Goal: Task Accomplishment & Management: Use online tool/utility

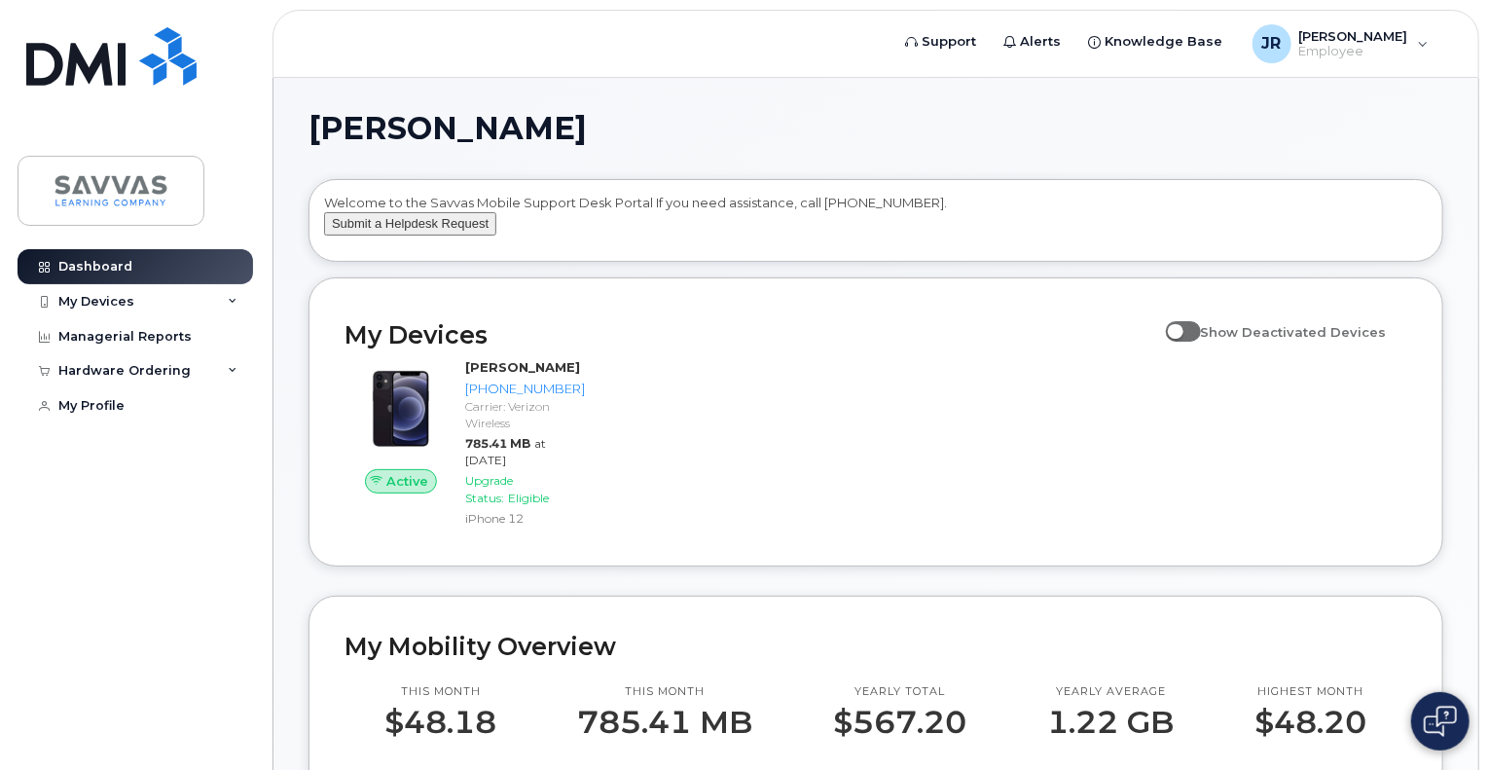
click at [440, 236] on button "Submit a Helpdesk Request" at bounding box center [410, 224] width 172 height 24
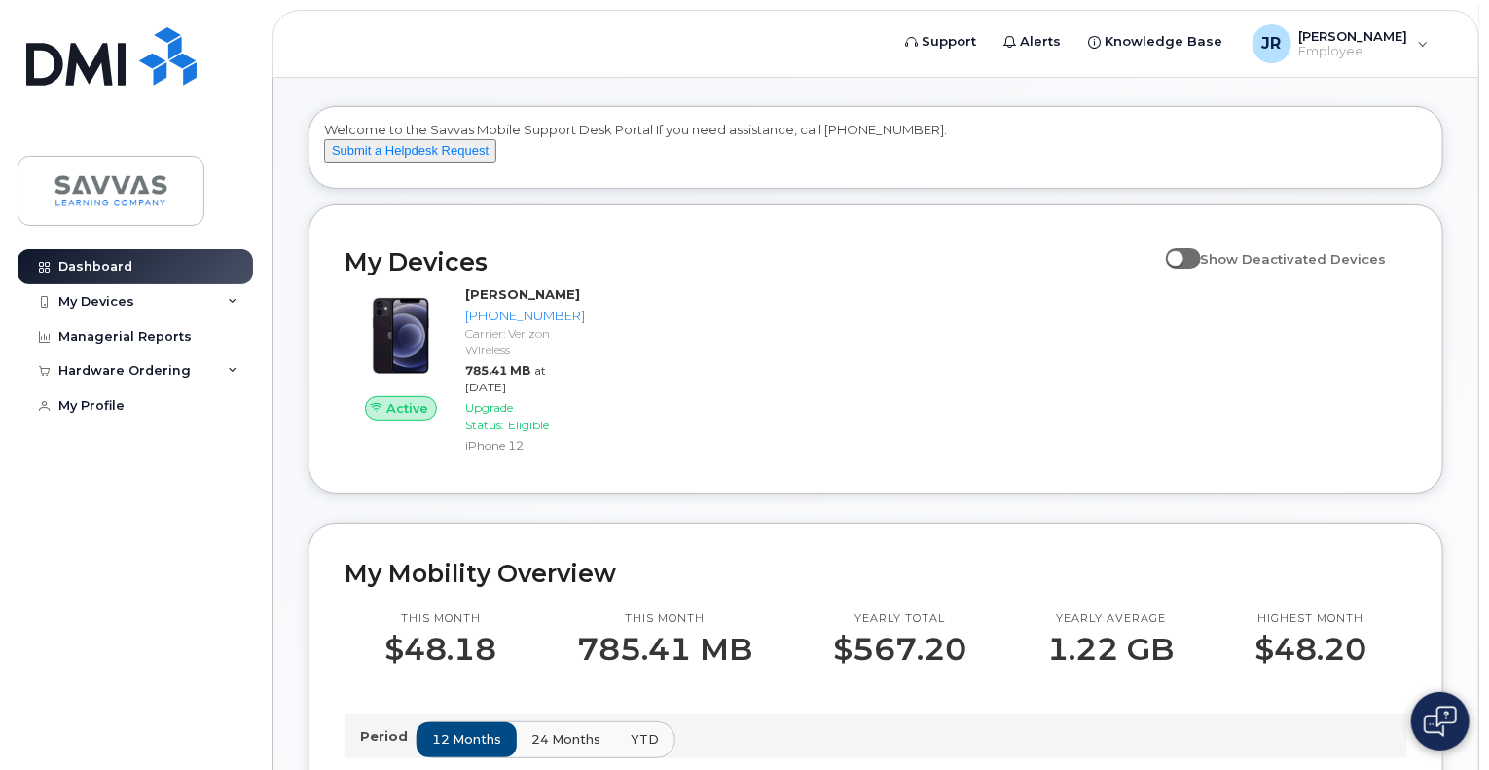
scroll to position [195, 0]
